Goal: Task Accomplishment & Management: Use online tool/utility

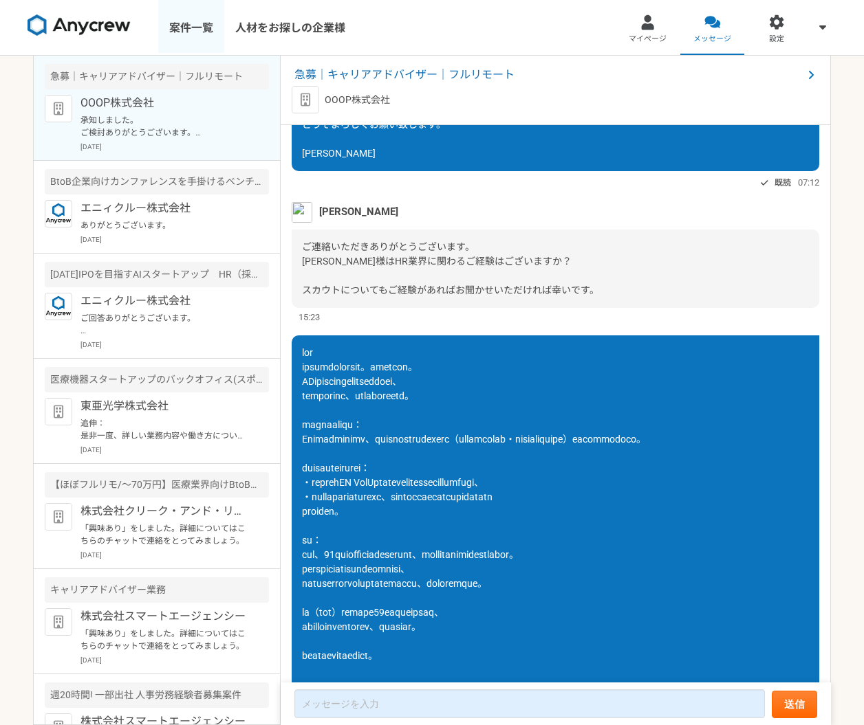
click at [186, 24] on link "案件一覧" at bounding box center [191, 27] width 66 height 55
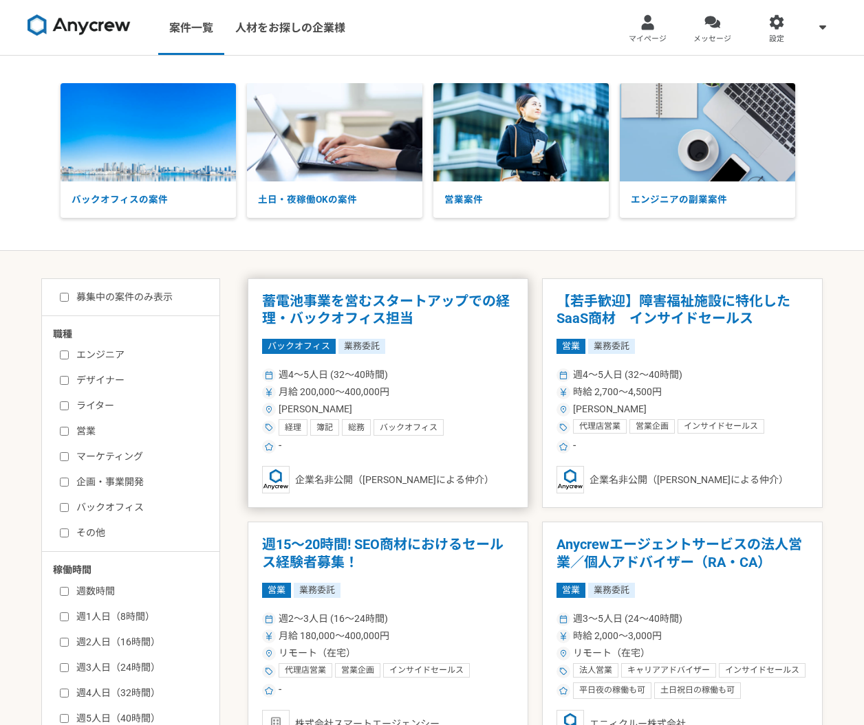
click at [382, 316] on h1 "蓄電池事業を営むスタートアップでの経理・バックオフィス担当" at bounding box center [388, 310] width 252 height 35
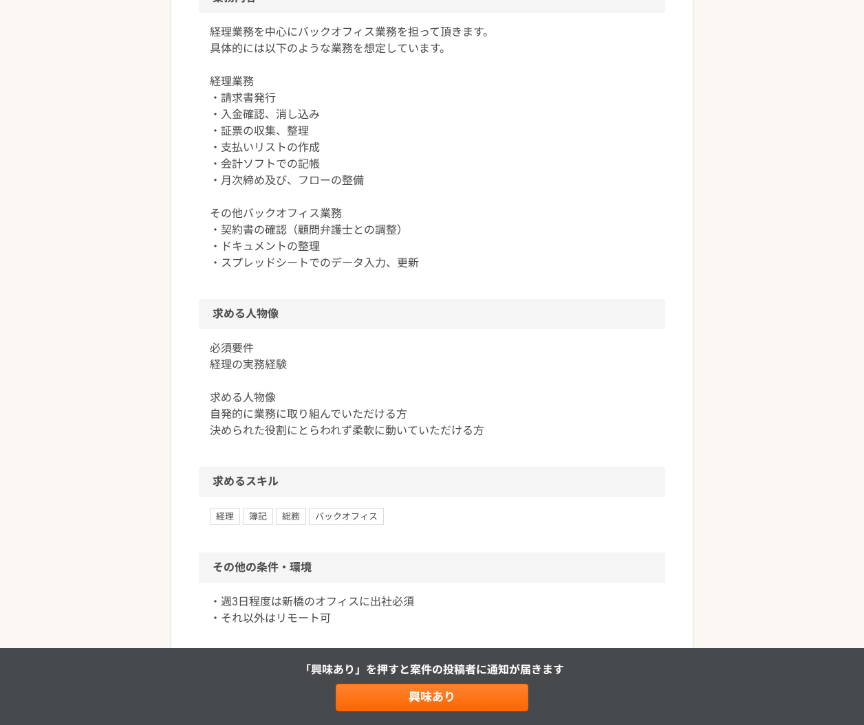
scroll to position [463, 0]
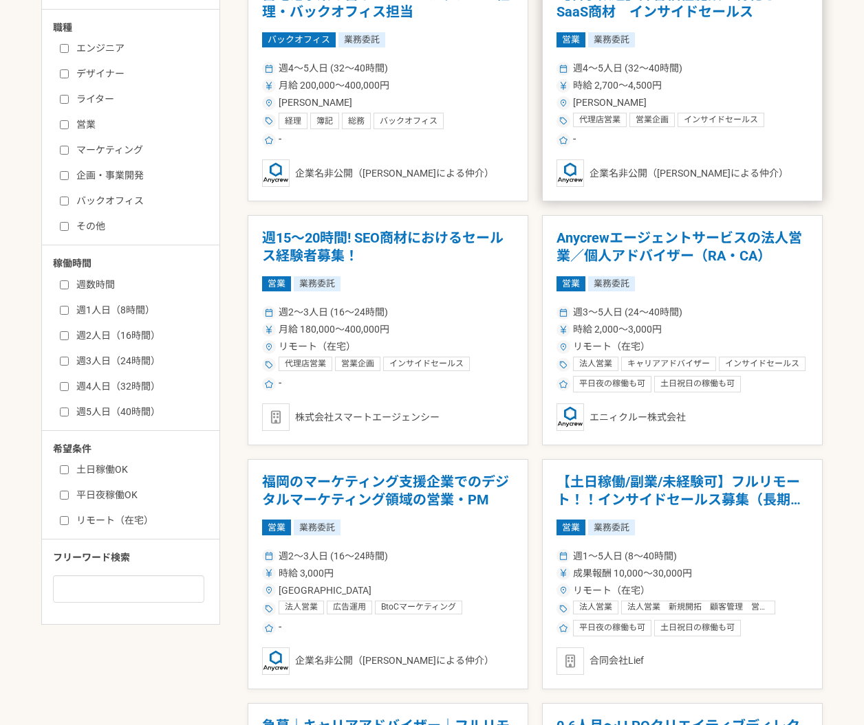
scroll to position [308, 0]
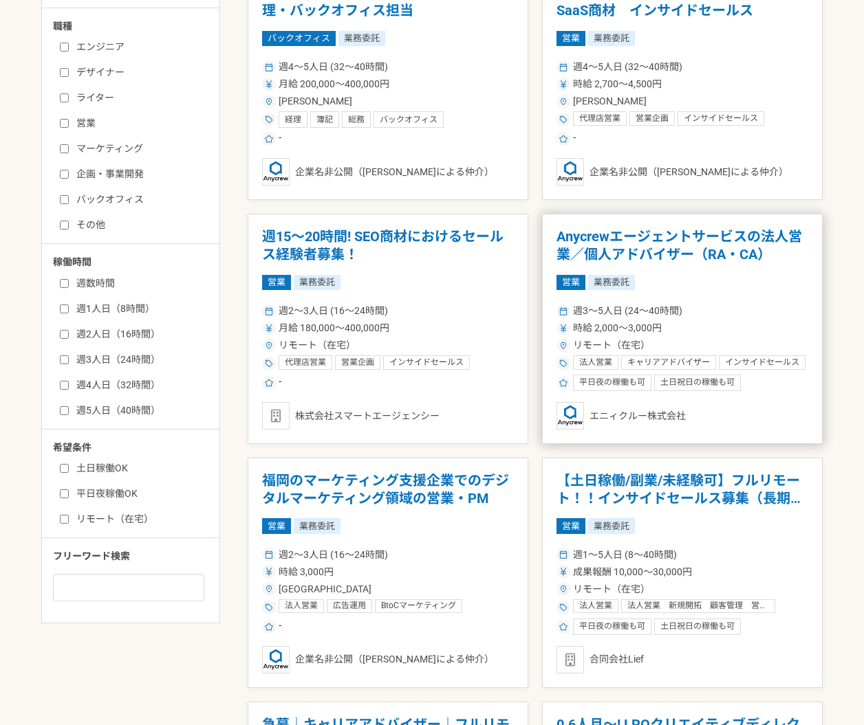
click at [743, 341] on div "リモート（在宅）" at bounding box center [682, 345] width 252 height 14
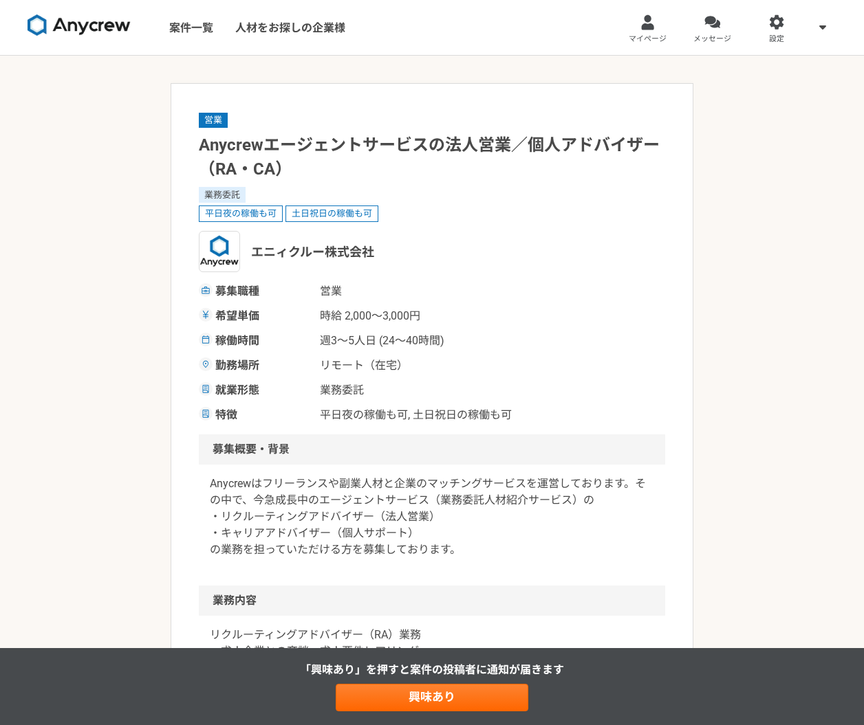
scroll to position [743, 0]
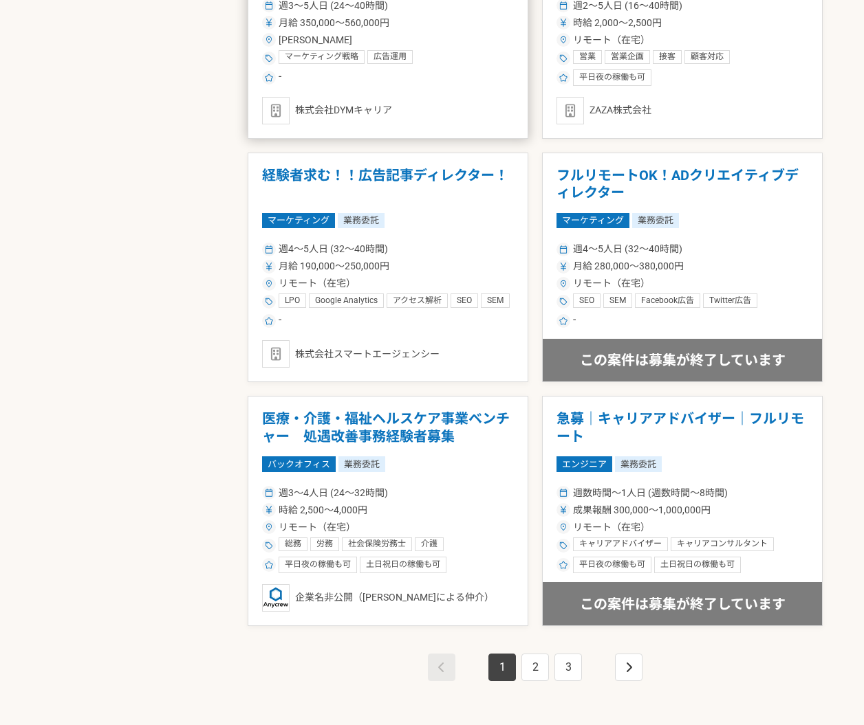
scroll to position [2201, 0]
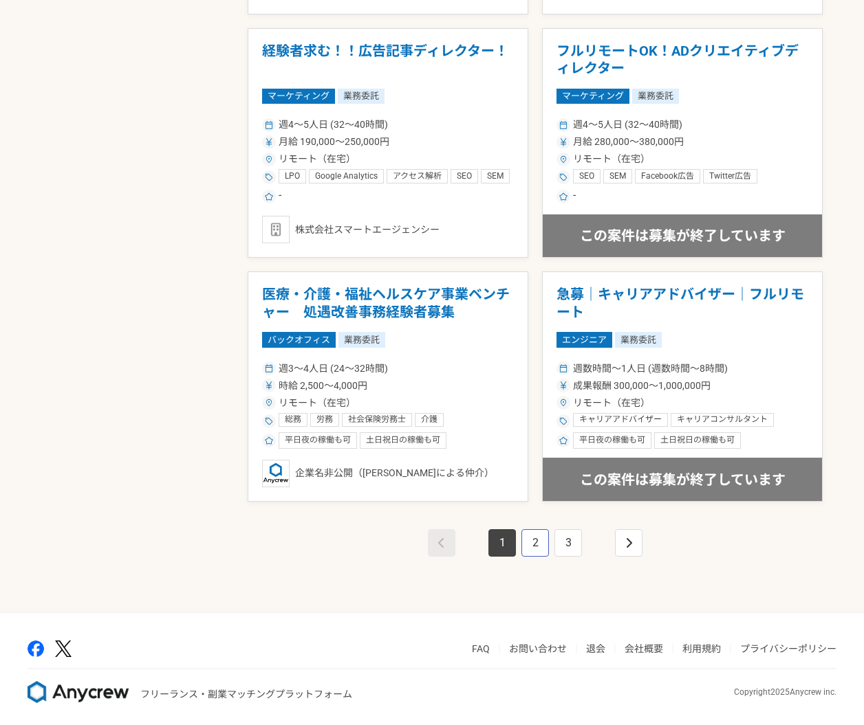
click at [533, 535] on link "2" at bounding box center [535, 543] width 28 height 28
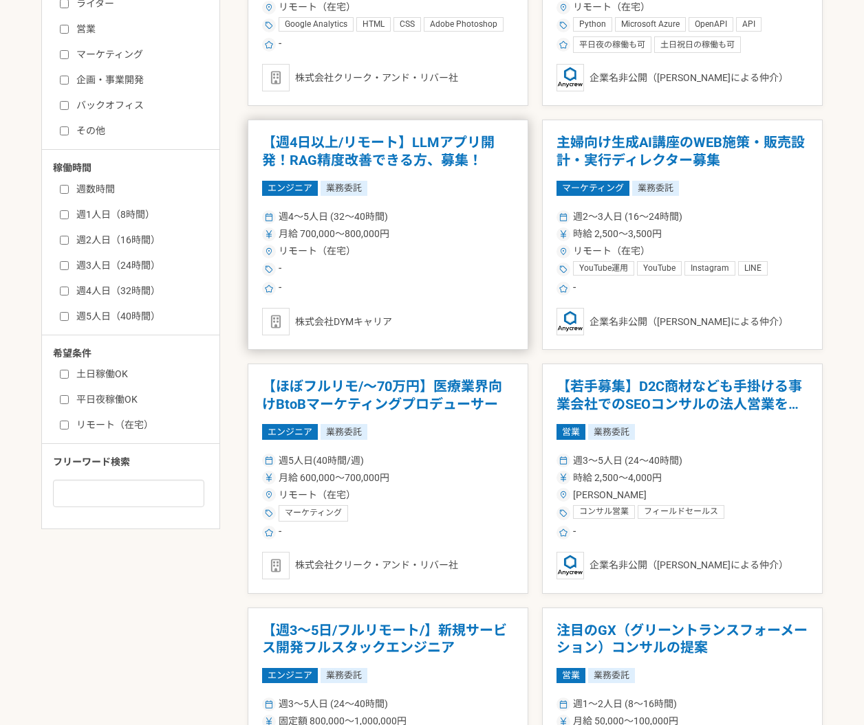
scroll to position [674, 0]
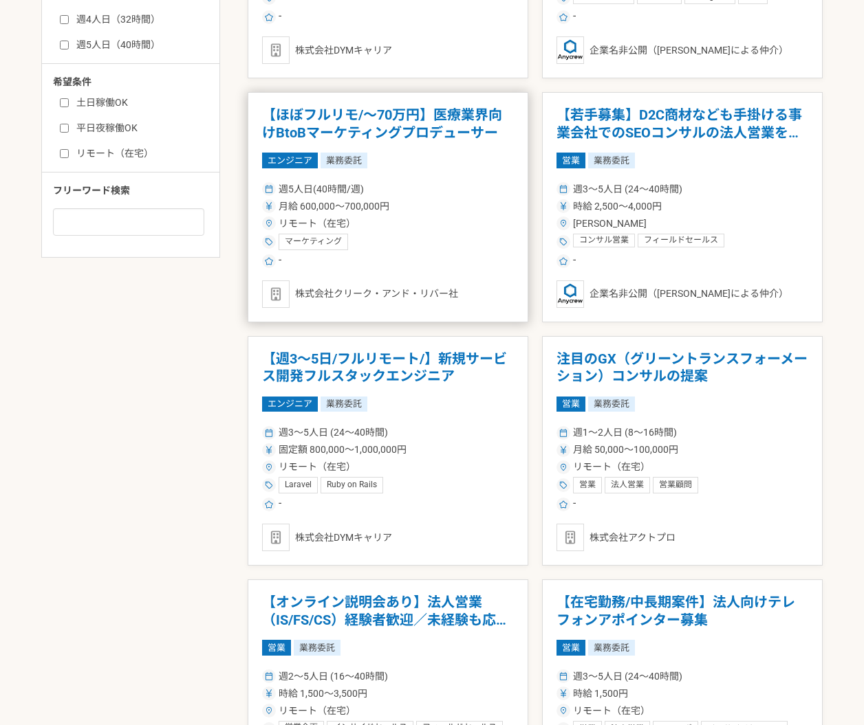
click at [418, 131] on h1 "【ほぼフルリモ/～70万円】医療業界向けBtoBマーケティングプロデューサー" at bounding box center [388, 124] width 252 height 35
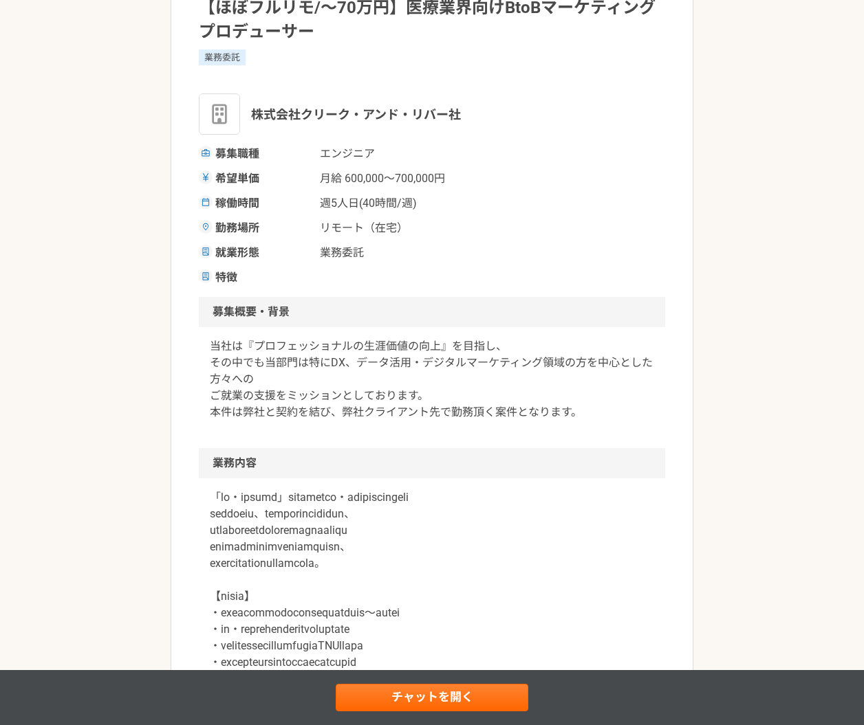
scroll to position [139, 0]
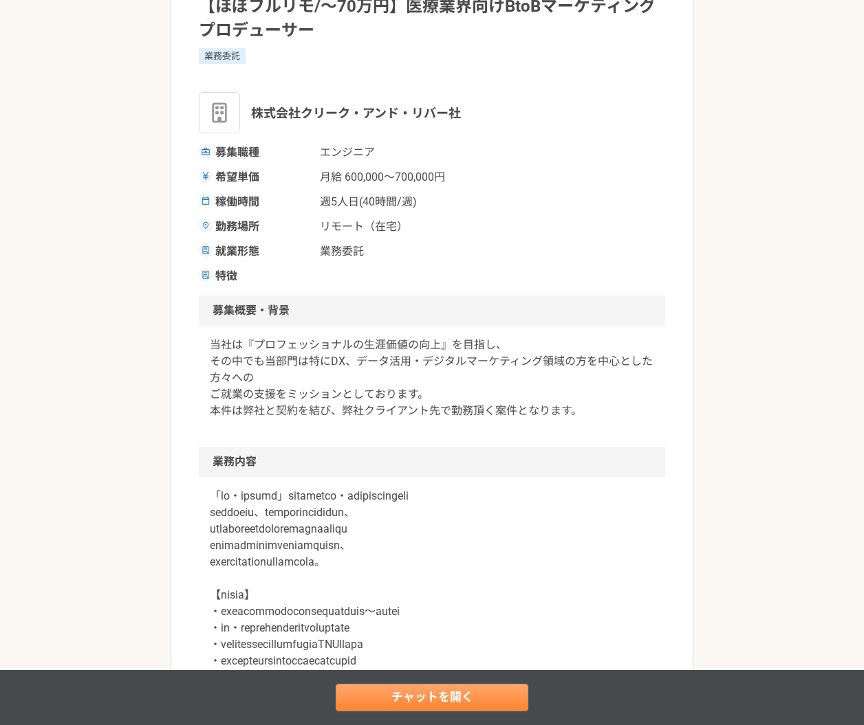
click at [406, 695] on link "チャットを開く" at bounding box center [432, 698] width 193 height 28
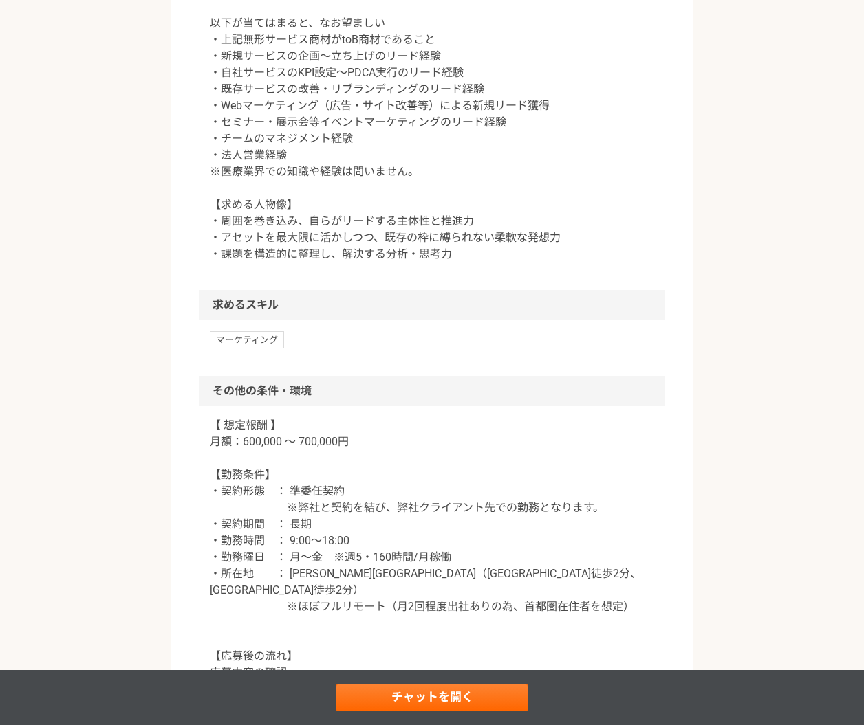
scroll to position [883, 0]
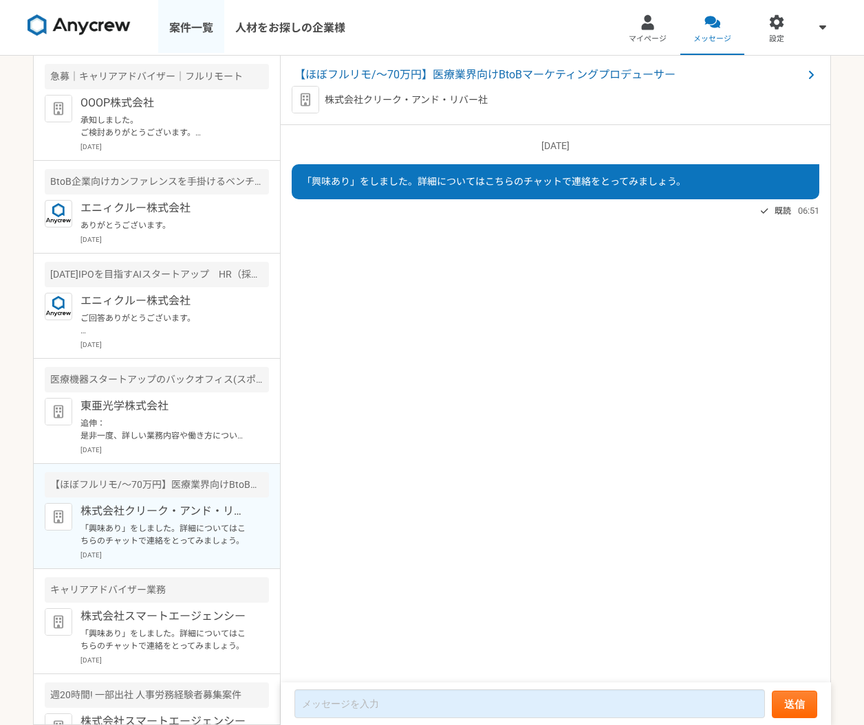
click at [205, 25] on link "案件一覧" at bounding box center [191, 27] width 66 height 55
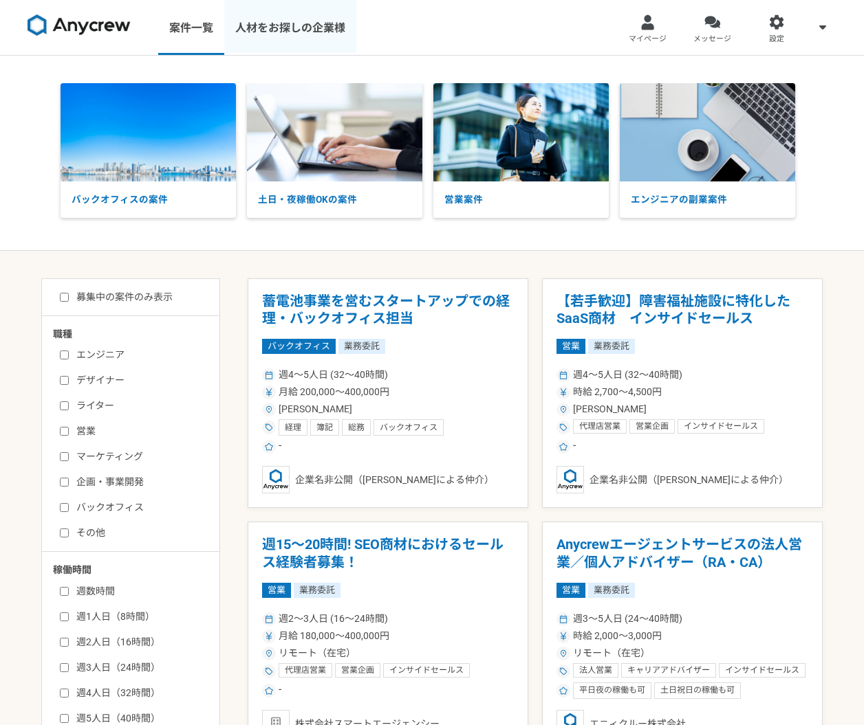
click at [271, 24] on link "人材をお探しの企業様" at bounding box center [290, 27] width 132 height 55
